Goal: Communication & Community: Answer question/provide support

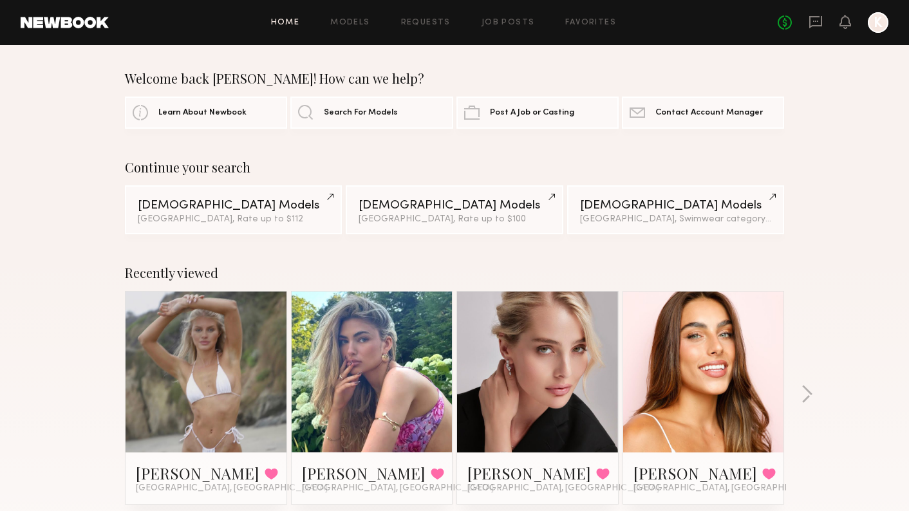
click at [816, 33] on header "Home Models Requests Job Posts Favorites Sign Out No fees up to $5,000 K" at bounding box center [454, 22] width 909 height 45
click at [816, 26] on icon at bounding box center [815, 22] width 13 height 12
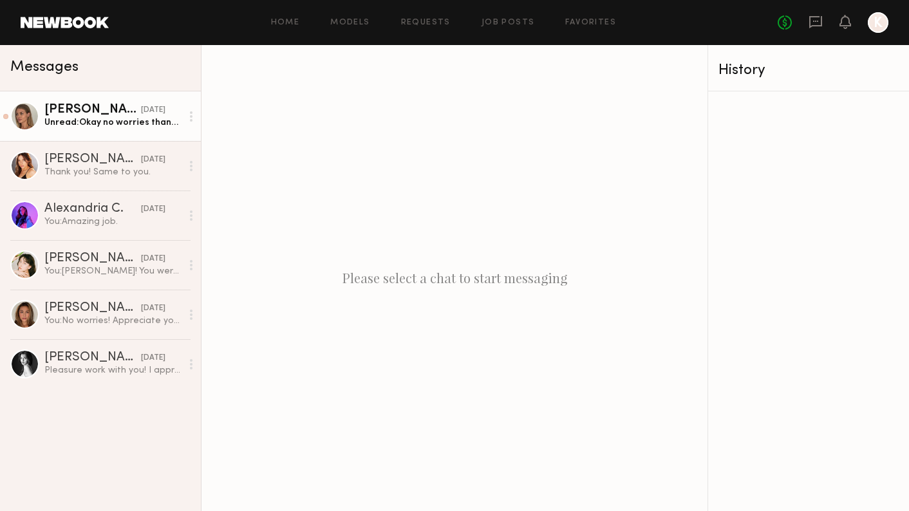
click at [115, 132] on link "[PERSON_NAME] [DATE] Unread: Okay no worries thank you" at bounding box center [100, 116] width 201 height 50
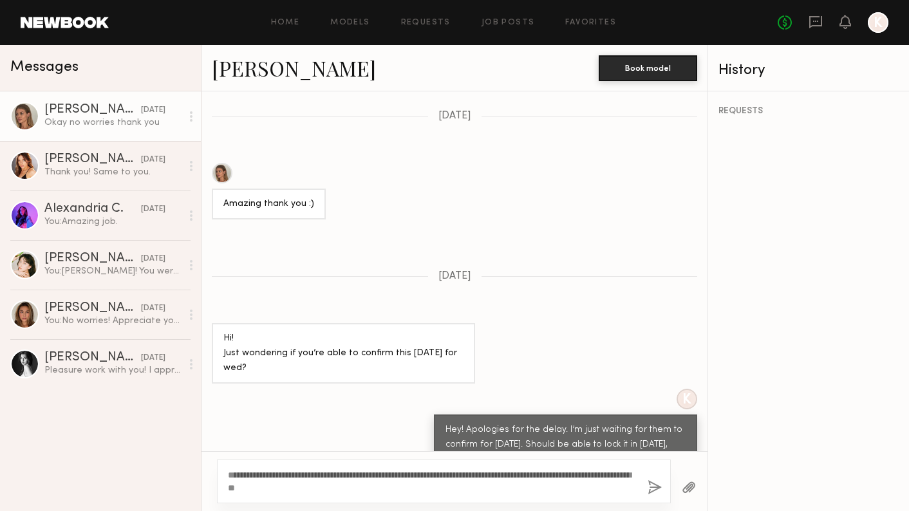
type textarea "**********"
click at [655, 483] on button "button" at bounding box center [655, 488] width 14 height 16
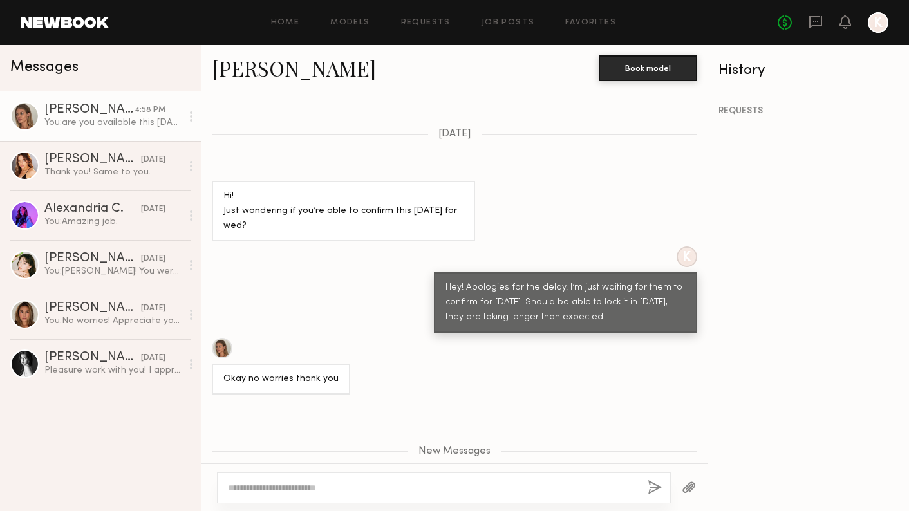
scroll to position [1399, 0]
